Goal: Information Seeking & Learning: Learn about a topic

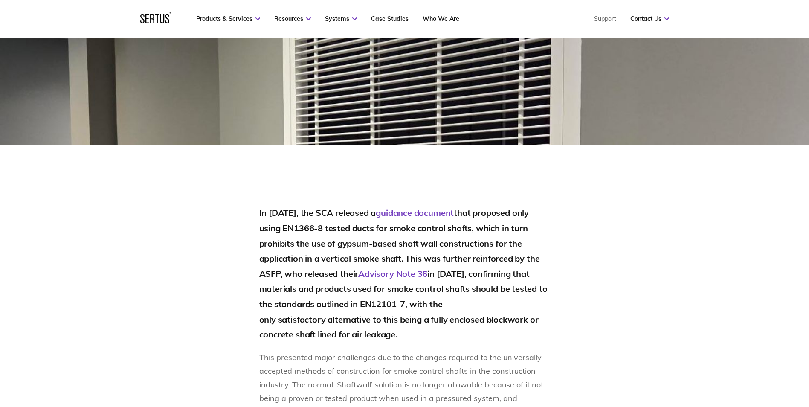
scroll to position [469, 0]
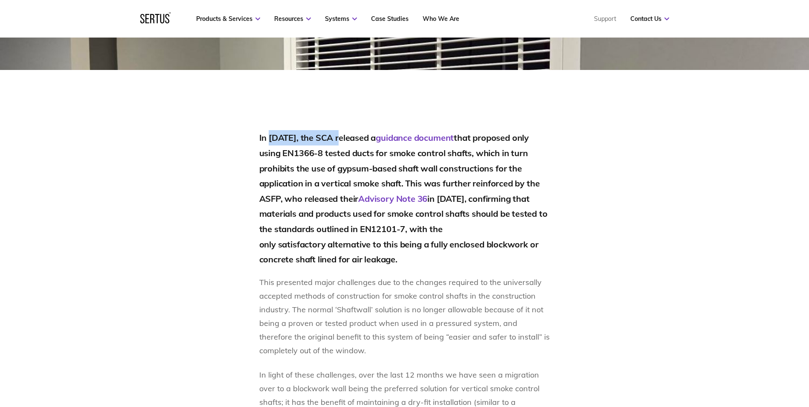
drag, startPoint x: 270, startPoint y: 135, endPoint x: 344, endPoint y: 140, distance: 74.8
click at [344, 140] on h2 "In May 2024, the SCA released a guidance document that proposed only using EN13…" at bounding box center [404, 198] width 291 height 136
copy h2 "May 2024, the SCA"
click at [392, 199] on link "Advisory Note 36" at bounding box center [392, 198] width 69 height 11
click at [392, 201] on link "Advisory Note 36" at bounding box center [392, 198] width 69 height 11
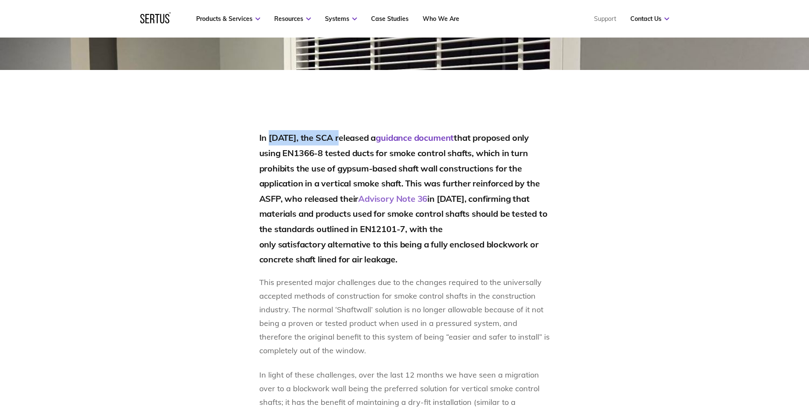
click at [398, 199] on link "Advisory Note 36" at bounding box center [392, 198] width 69 height 11
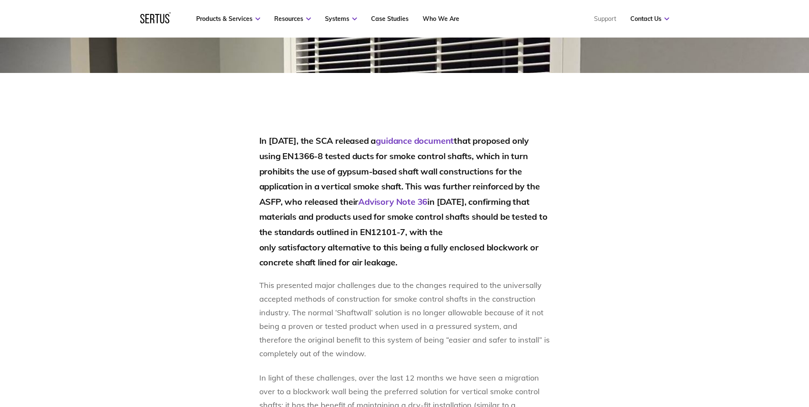
scroll to position [469, 0]
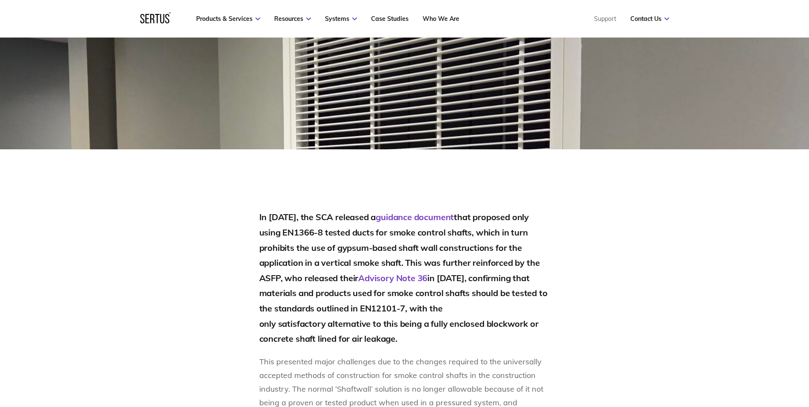
scroll to position [384, 0]
